Goal: Task Accomplishment & Management: Use online tool/utility

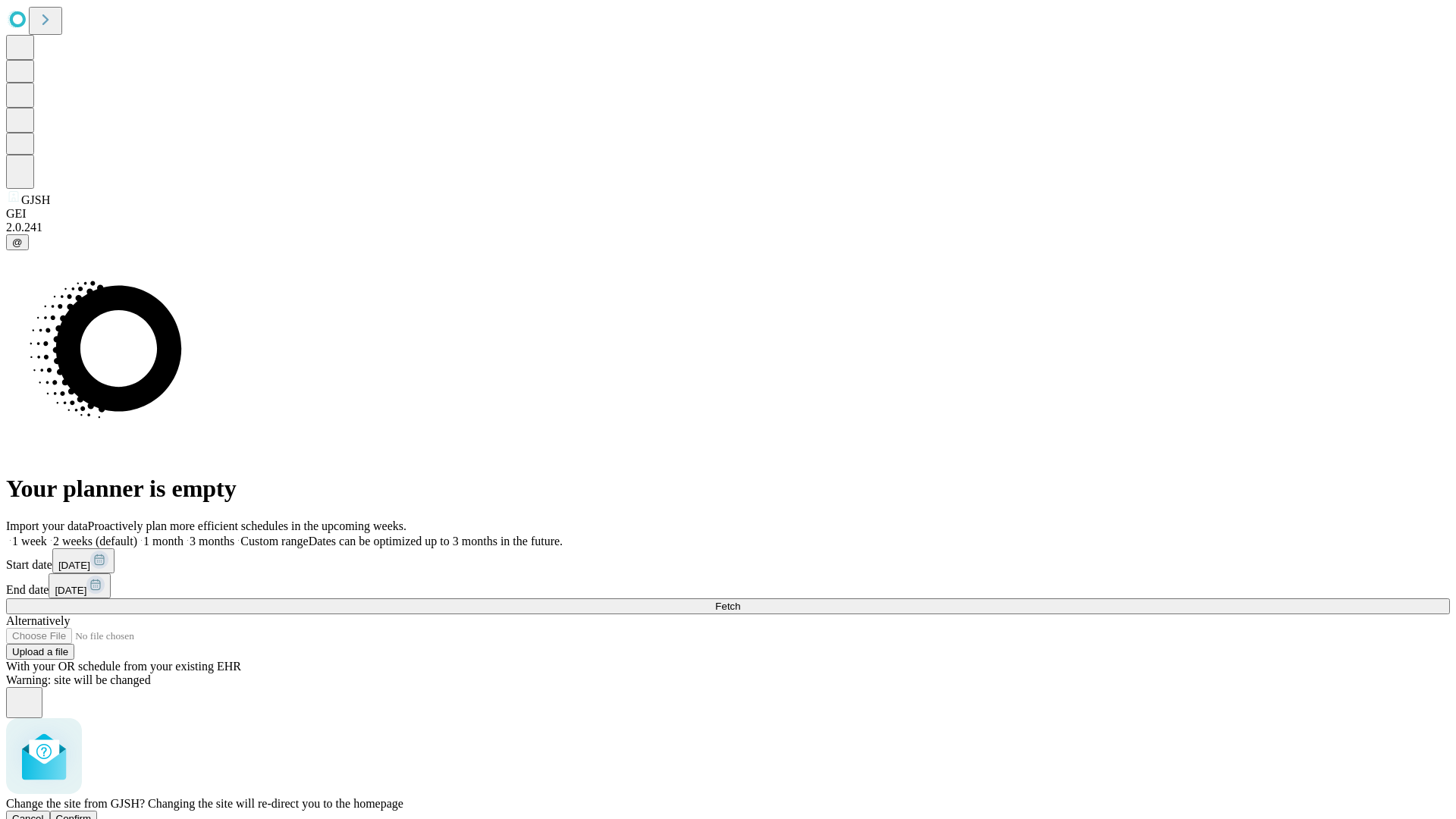
click at [92, 813] on span "Confirm" at bounding box center [74, 819] width 36 height 12
click at [137, 534] on label "2 weeks (default)" at bounding box center [92, 540] width 91 height 13
click at [740, 601] on span "Fetch" at bounding box center [728, 606] width 25 height 12
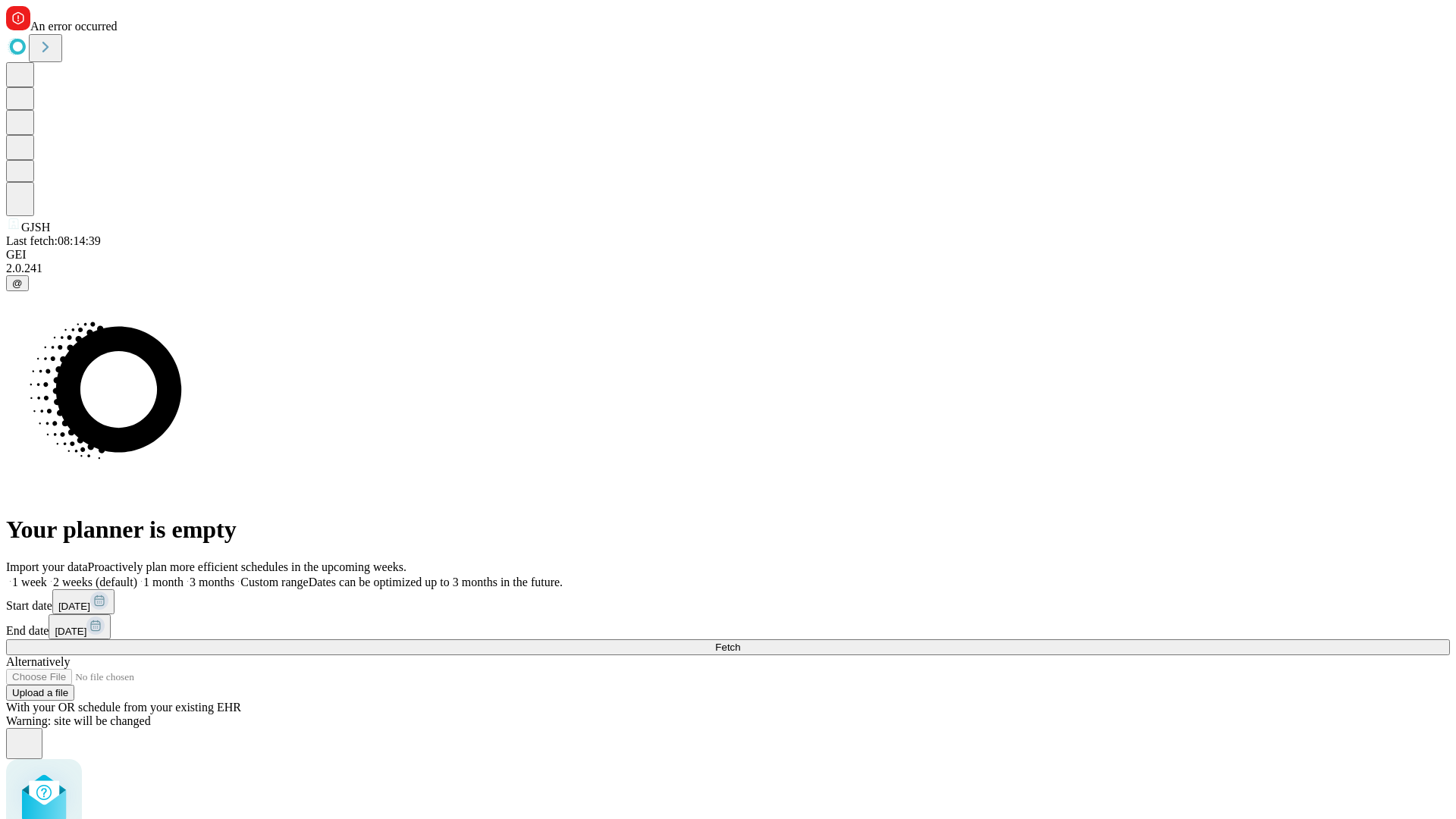
click at [137, 575] on label "2 weeks (default)" at bounding box center [92, 581] width 91 height 13
click at [740, 642] on span "Fetch" at bounding box center [728, 647] width 25 height 12
click at [137, 575] on label "2 weeks (default)" at bounding box center [92, 581] width 91 height 13
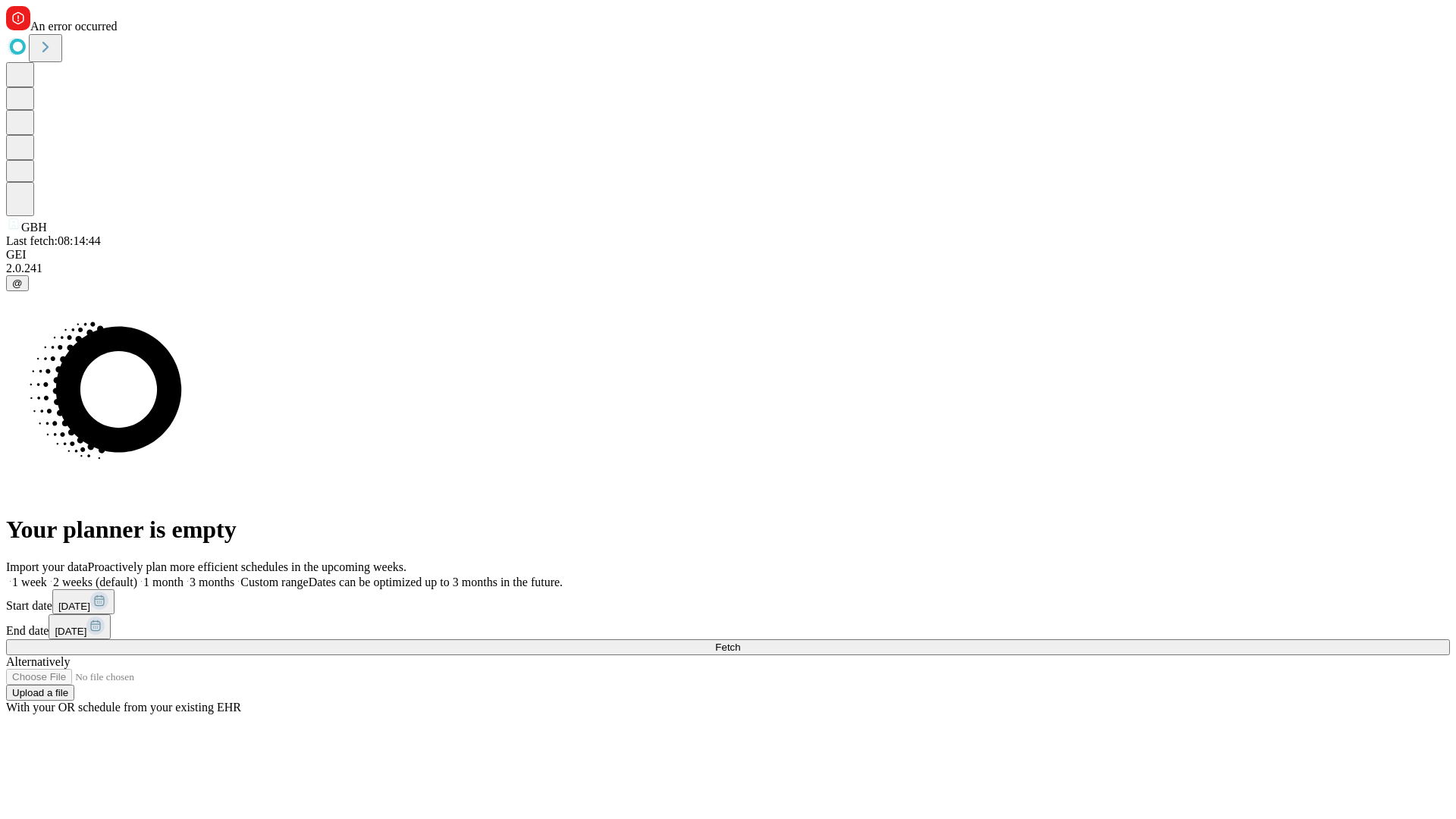
click at [740, 642] on span "Fetch" at bounding box center [728, 647] width 25 height 12
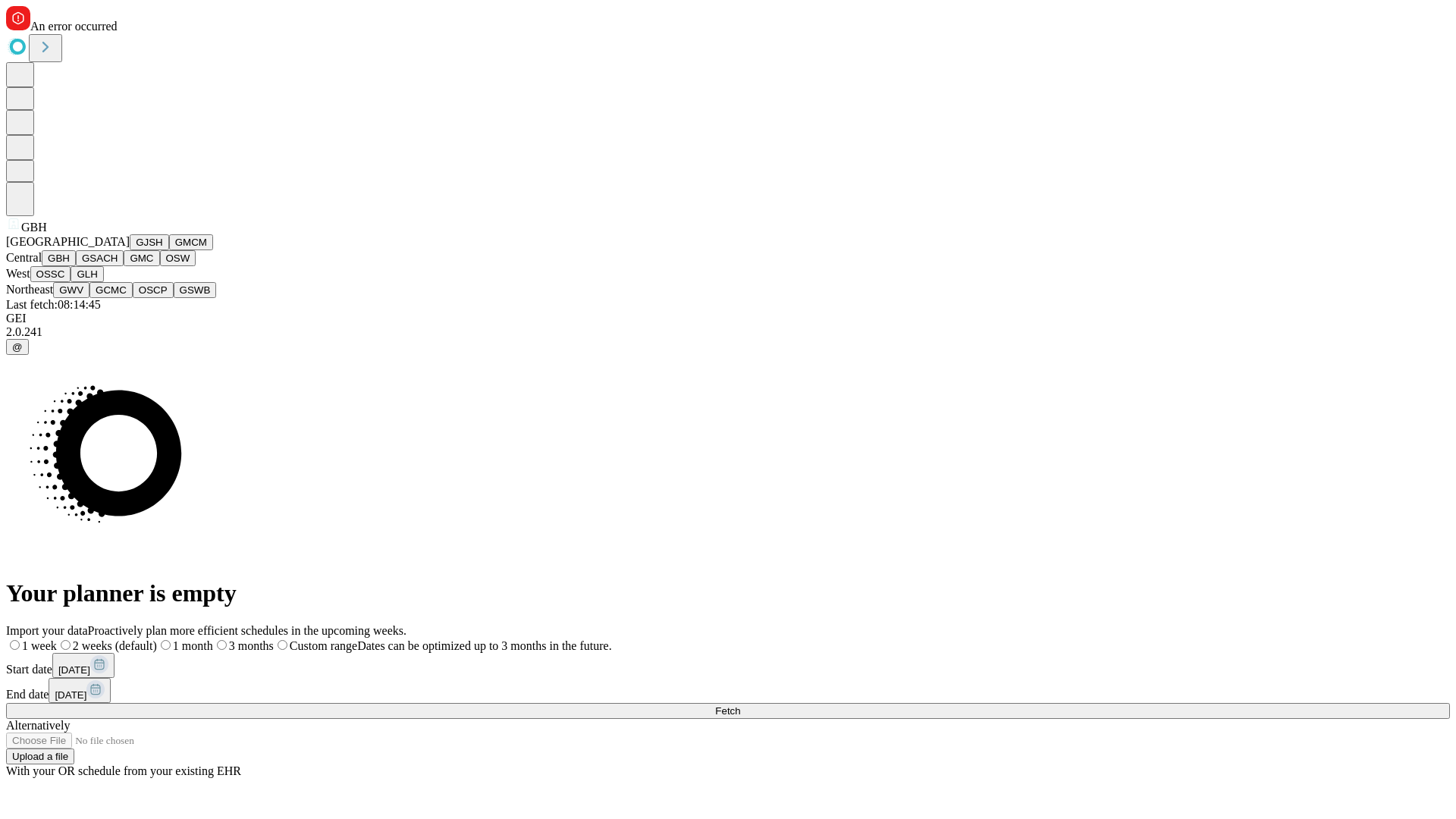
click at [118, 266] on button "GSACH" at bounding box center [99, 258] width 48 height 16
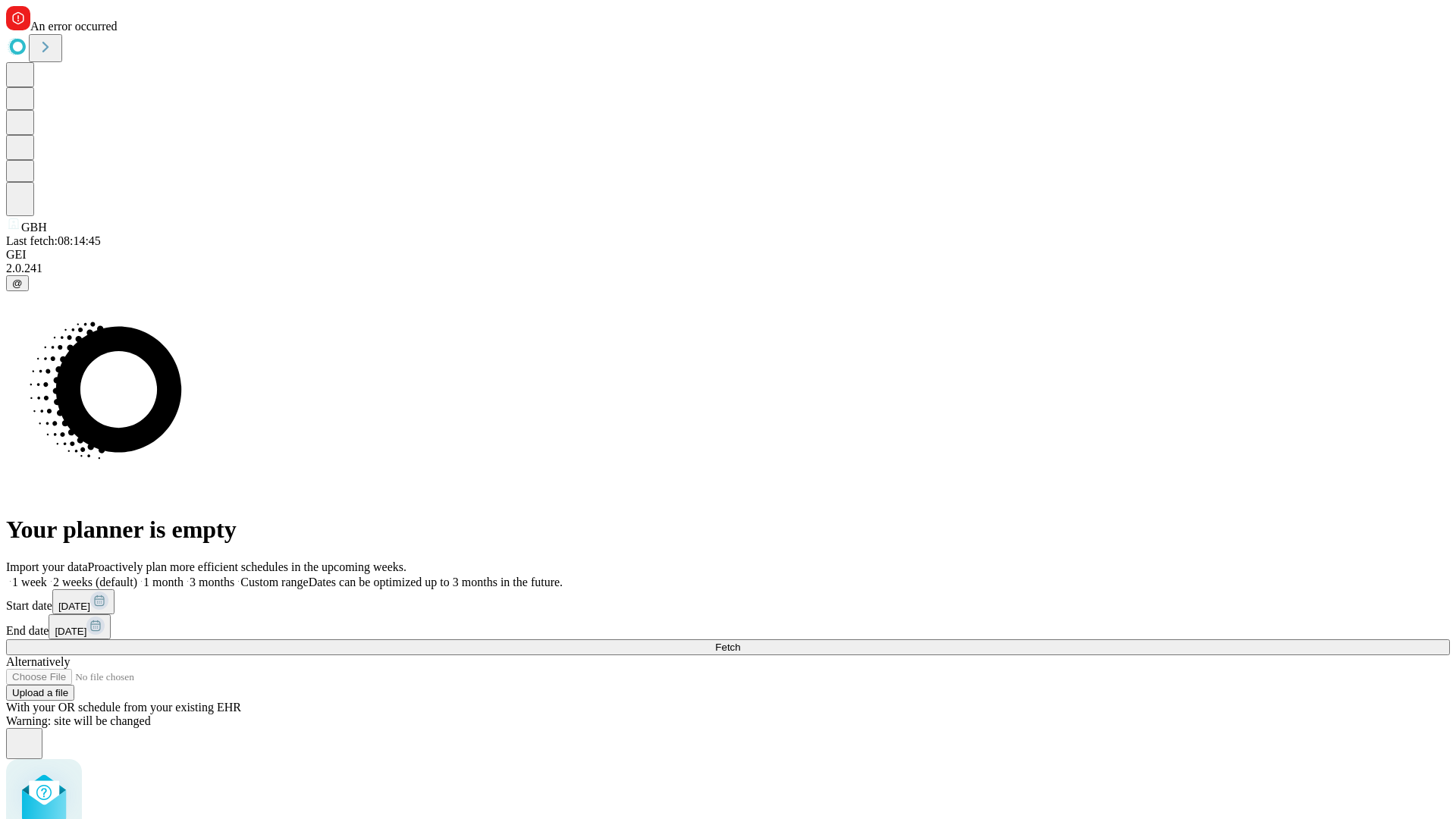
click at [137, 575] on label "2 weeks (default)" at bounding box center [92, 581] width 91 height 13
click at [740, 642] on span "Fetch" at bounding box center [728, 647] width 25 height 12
click at [137, 575] on label "2 weeks (default)" at bounding box center [92, 581] width 91 height 13
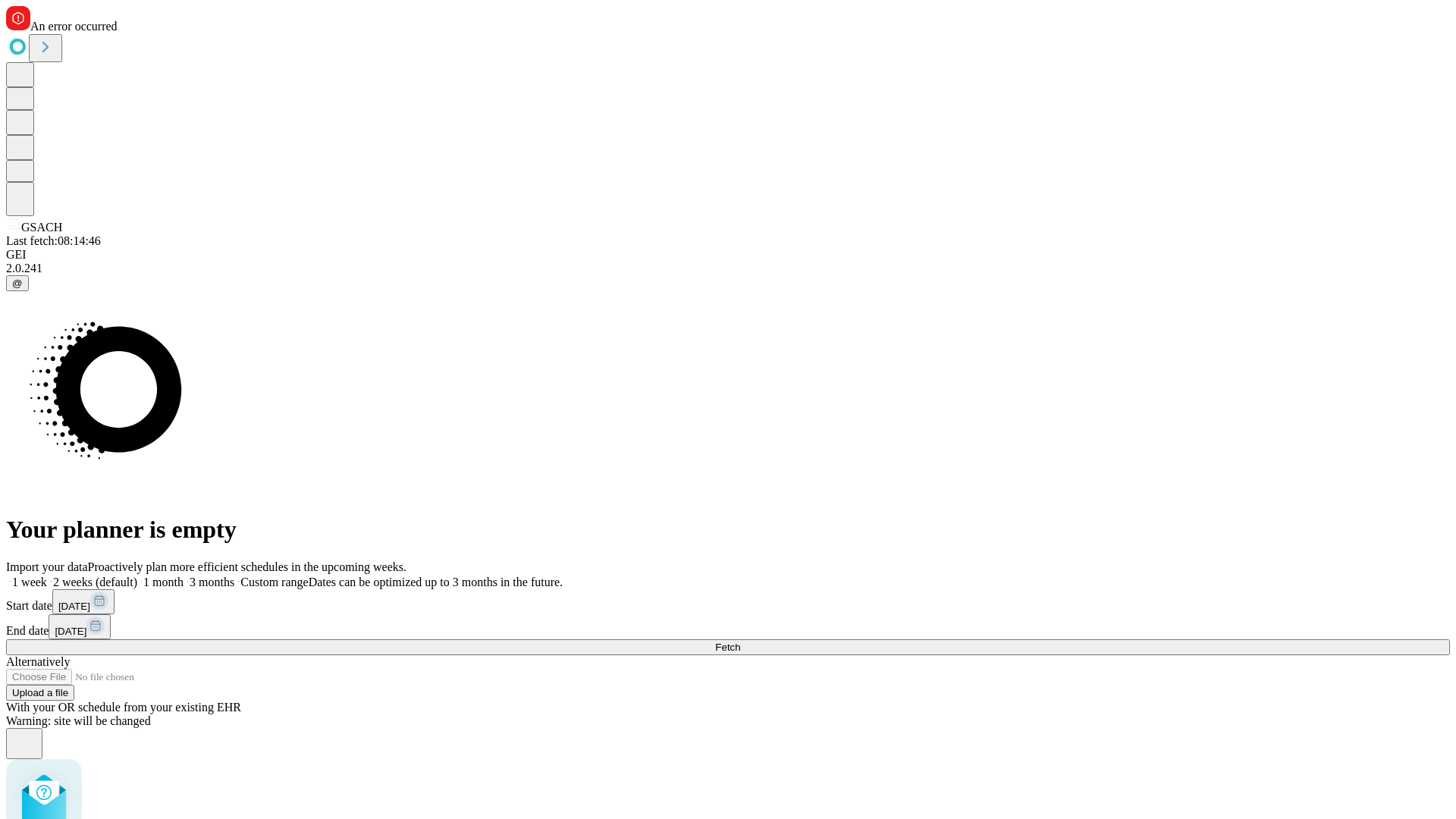
click at [740, 642] on span "Fetch" at bounding box center [728, 647] width 25 height 12
click at [137, 575] on label "2 weeks (default)" at bounding box center [92, 581] width 91 height 13
click at [740, 642] on span "Fetch" at bounding box center [728, 647] width 25 height 12
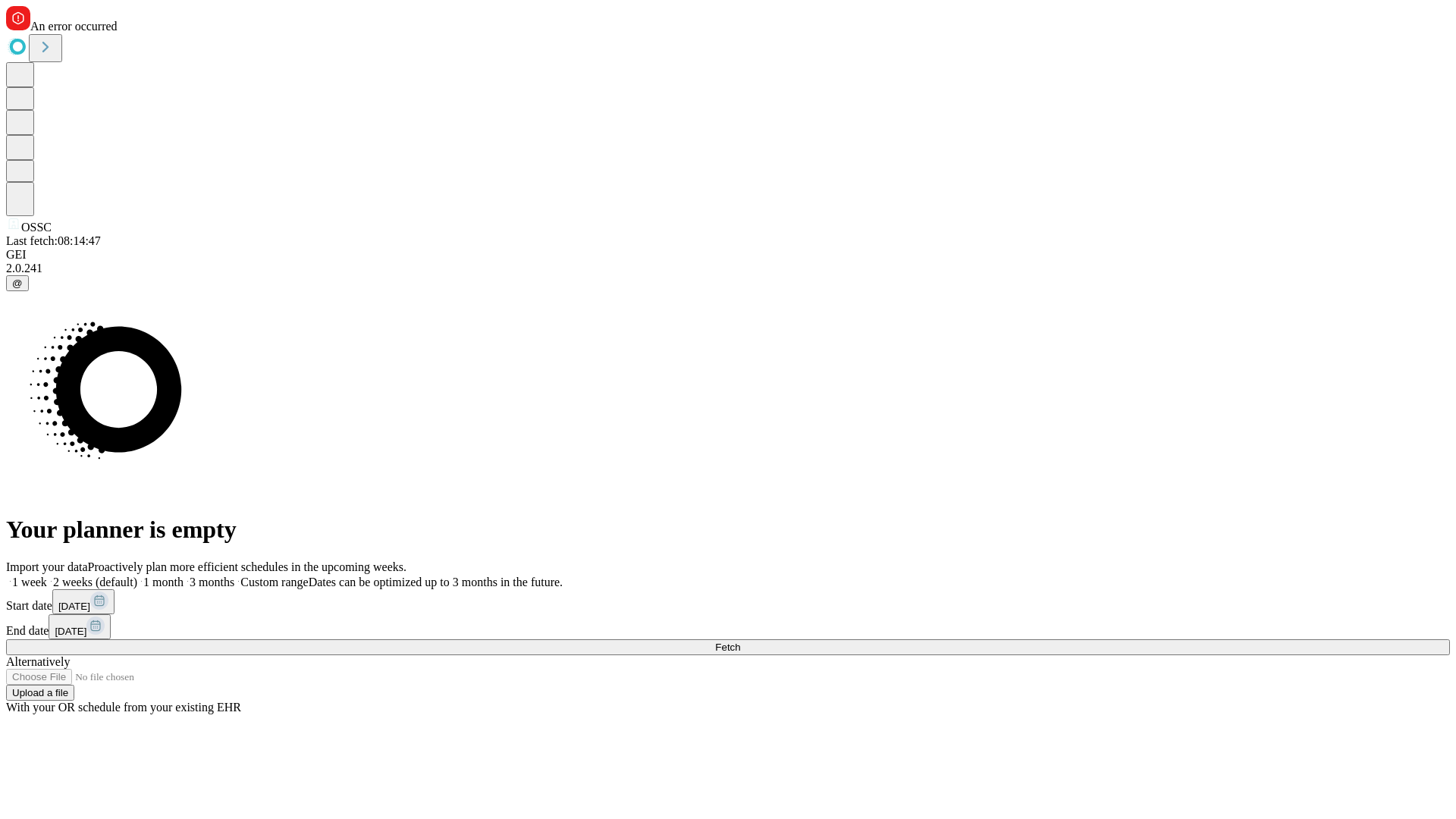
click at [137, 575] on label "2 weeks (default)" at bounding box center [92, 581] width 91 height 13
click at [740, 642] on span "Fetch" at bounding box center [728, 647] width 25 height 12
click at [137, 575] on label "2 weeks (default)" at bounding box center [92, 581] width 91 height 13
click at [740, 642] on span "Fetch" at bounding box center [728, 647] width 25 height 12
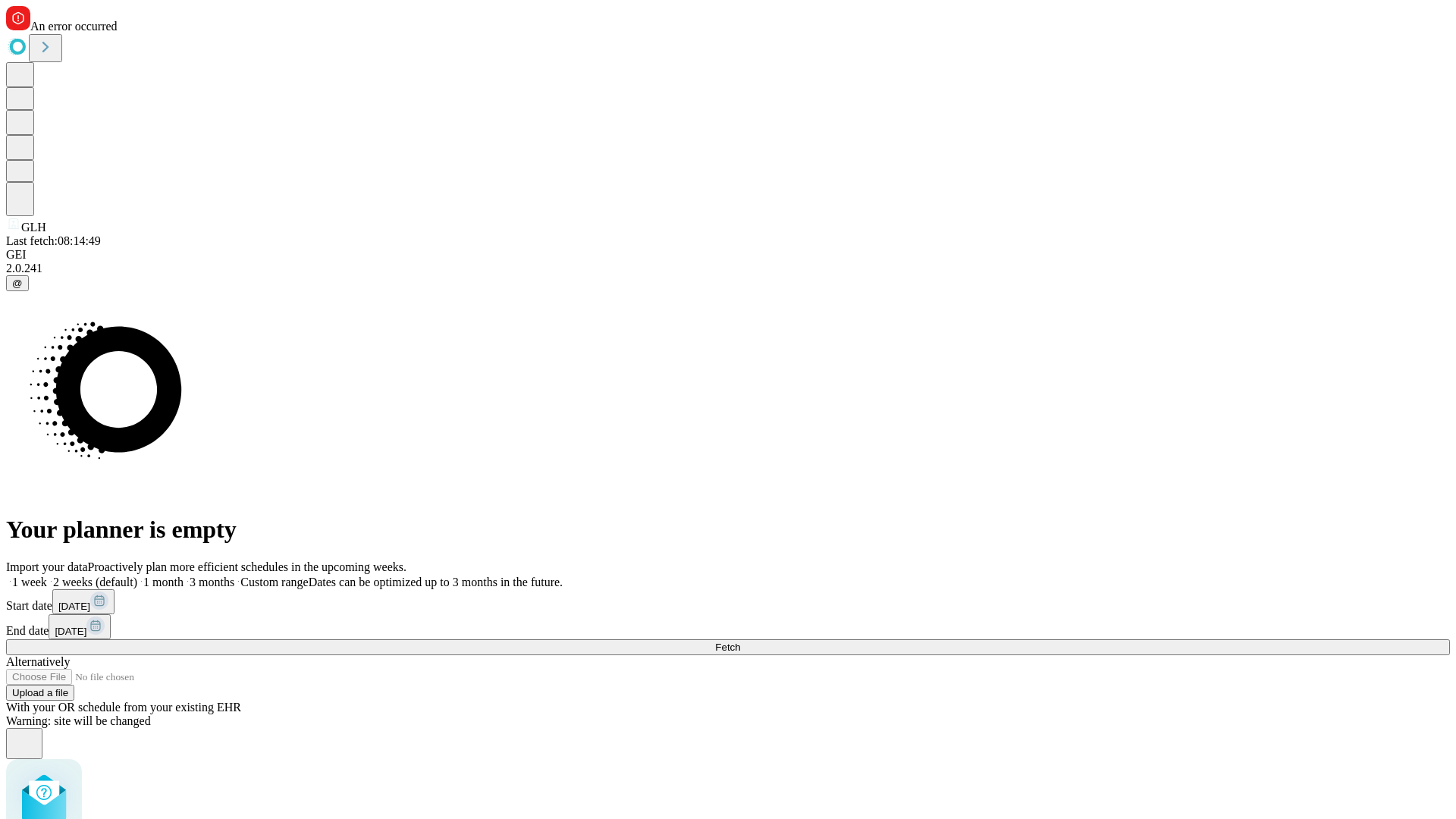
click at [137, 575] on label "2 weeks (default)" at bounding box center [92, 581] width 91 height 13
click at [740, 642] on span "Fetch" at bounding box center [728, 647] width 25 height 12
click at [137, 575] on label "2 weeks (default)" at bounding box center [92, 581] width 91 height 13
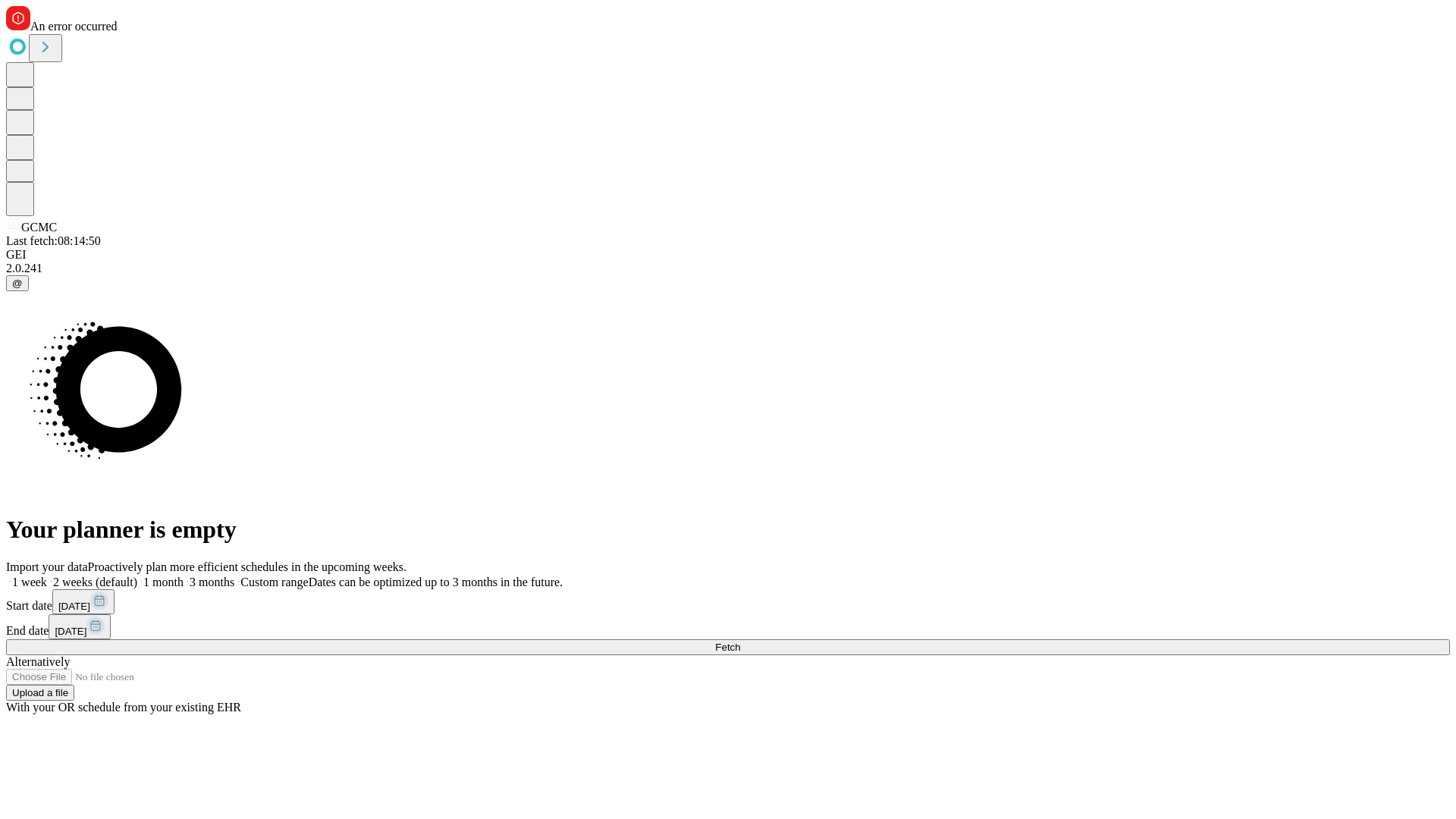
click at [740, 642] on span "Fetch" at bounding box center [728, 647] width 25 height 12
